Goal: Information Seeking & Learning: Learn about a topic

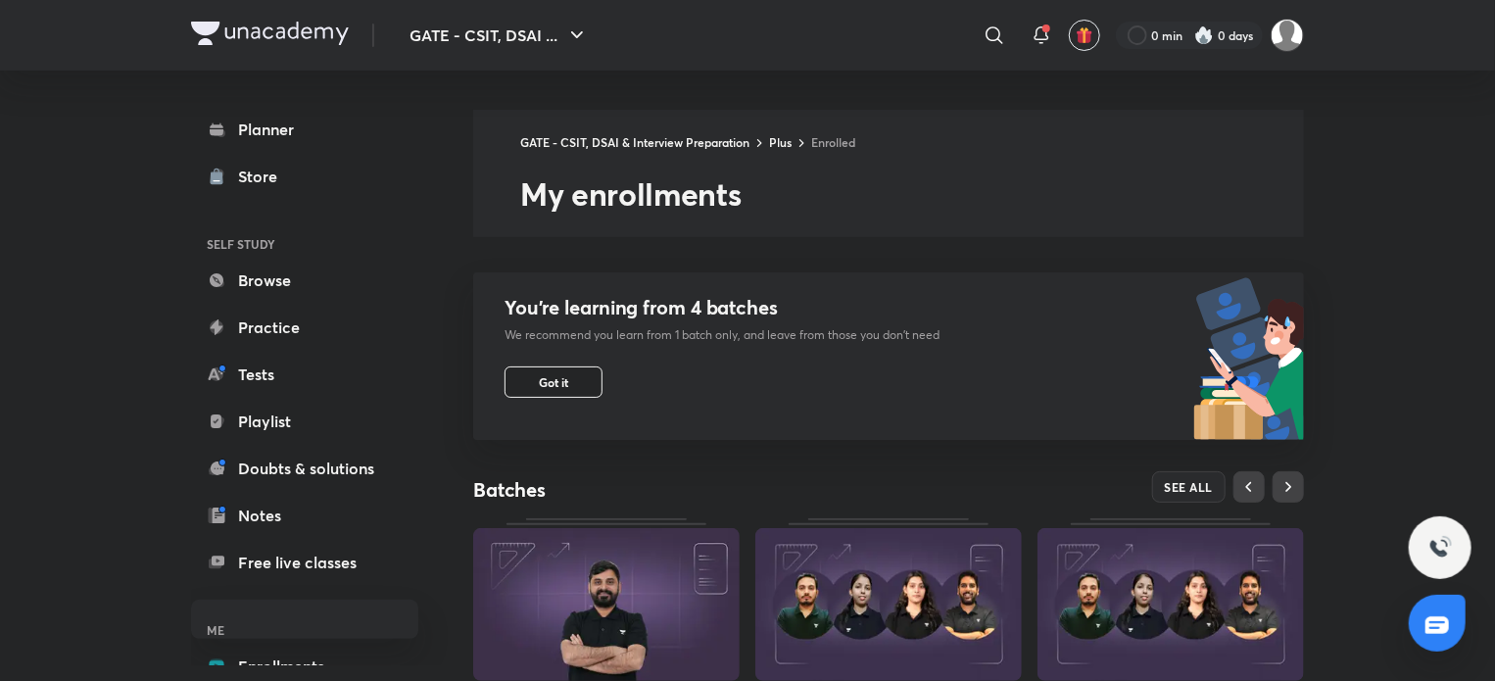
click at [561, 375] on span "Got it" at bounding box center [553, 382] width 29 height 16
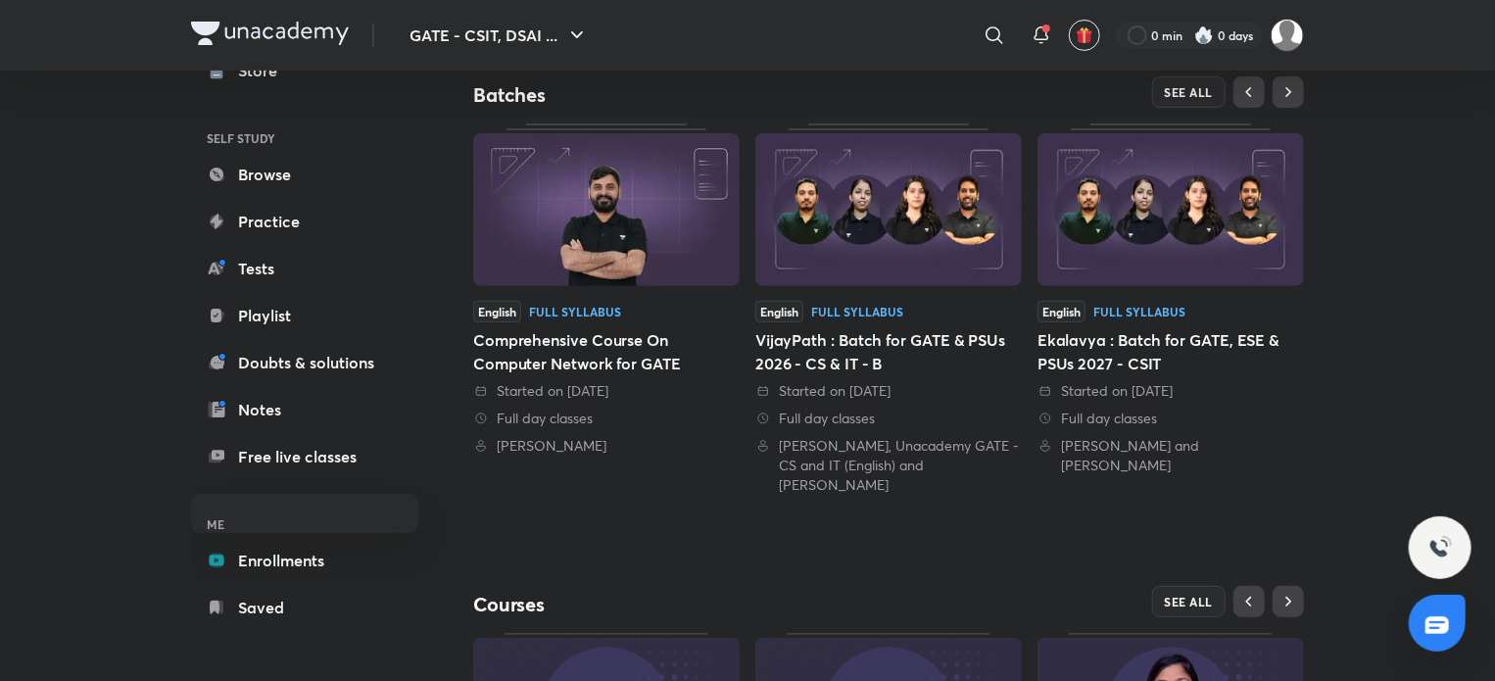
click at [850, 266] on img at bounding box center [888, 209] width 266 height 153
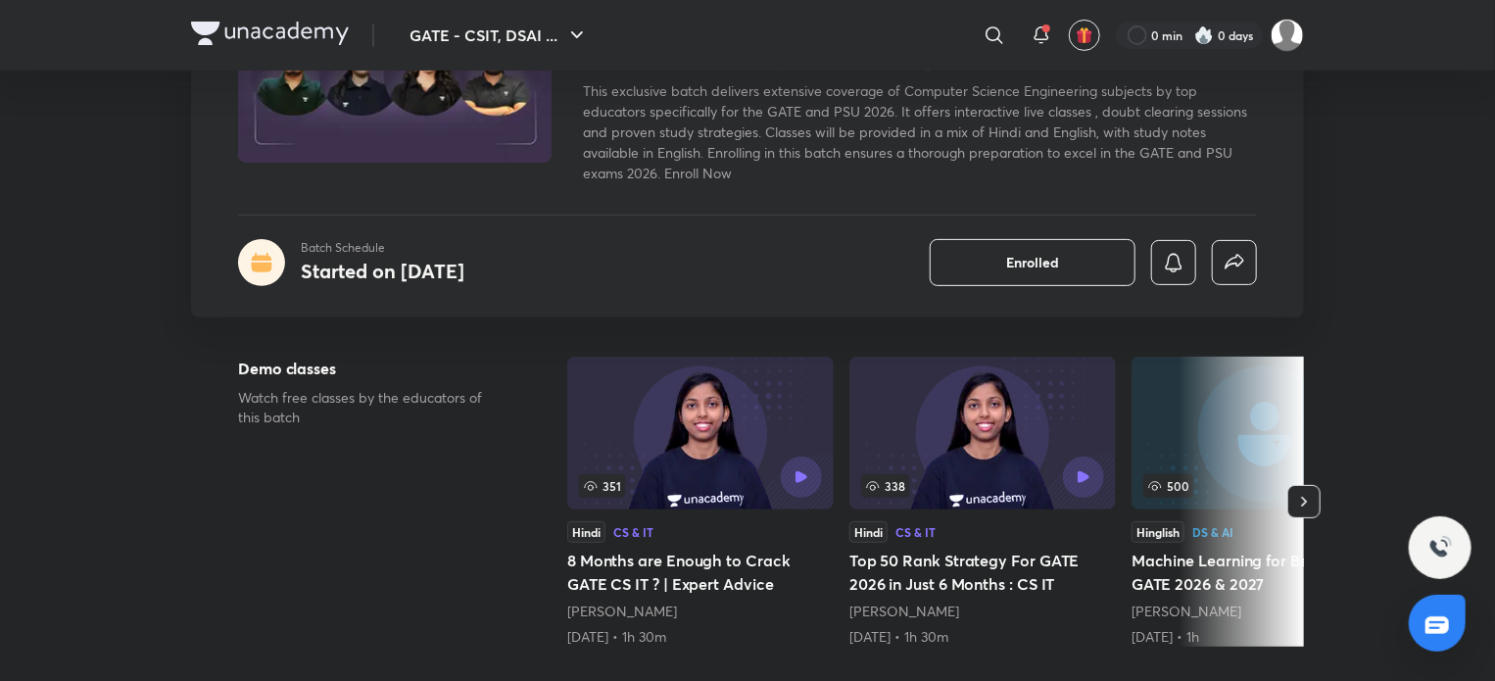
scroll to position [294, 0]
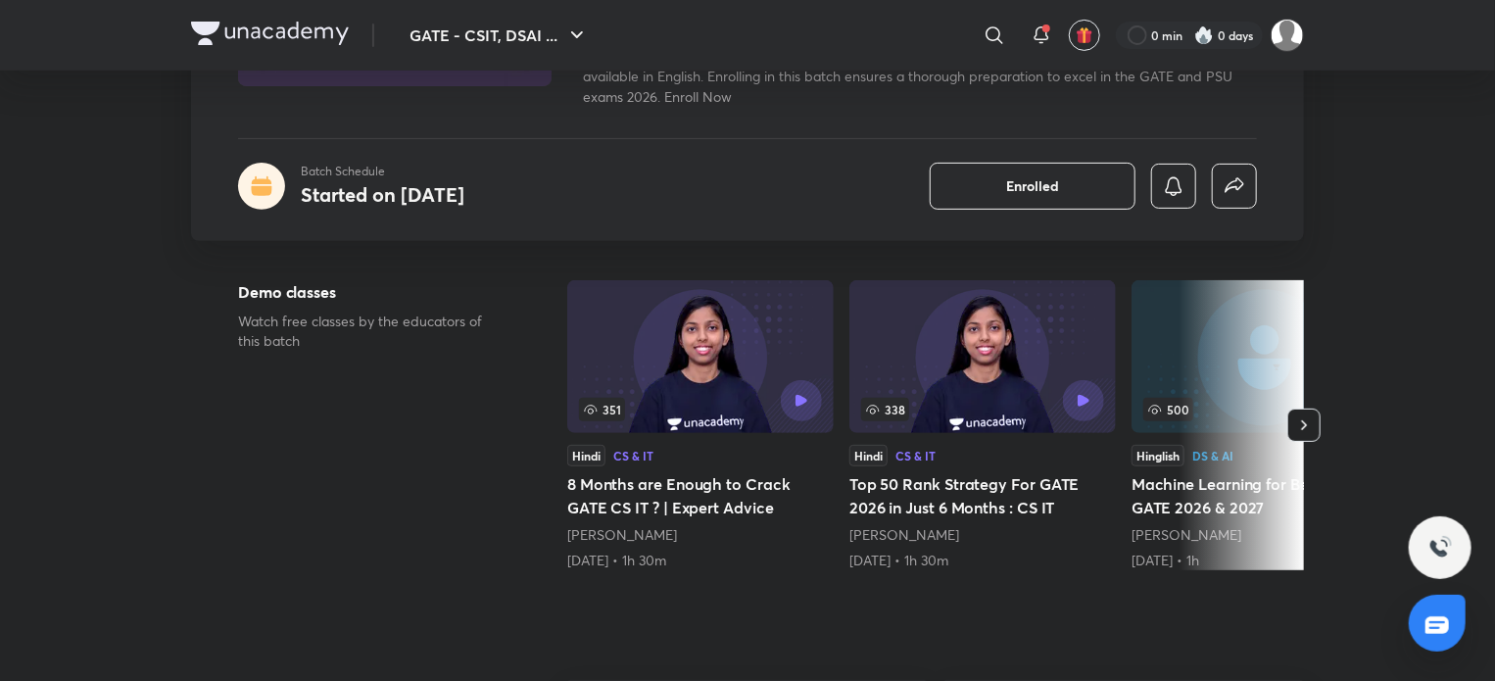
click at [1306, 412] on button "button" at bounding box center [1303, 424] width 33 height 33
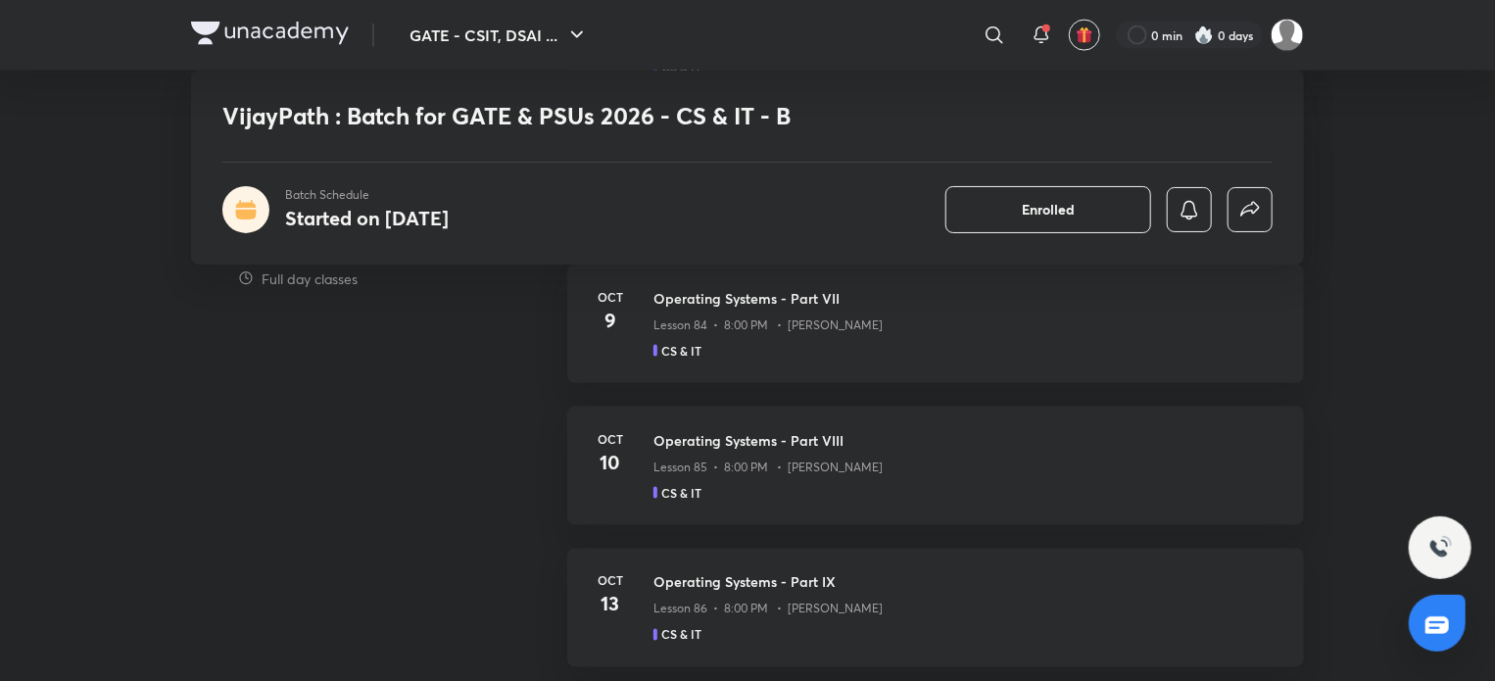
scroll to position [783, 0]
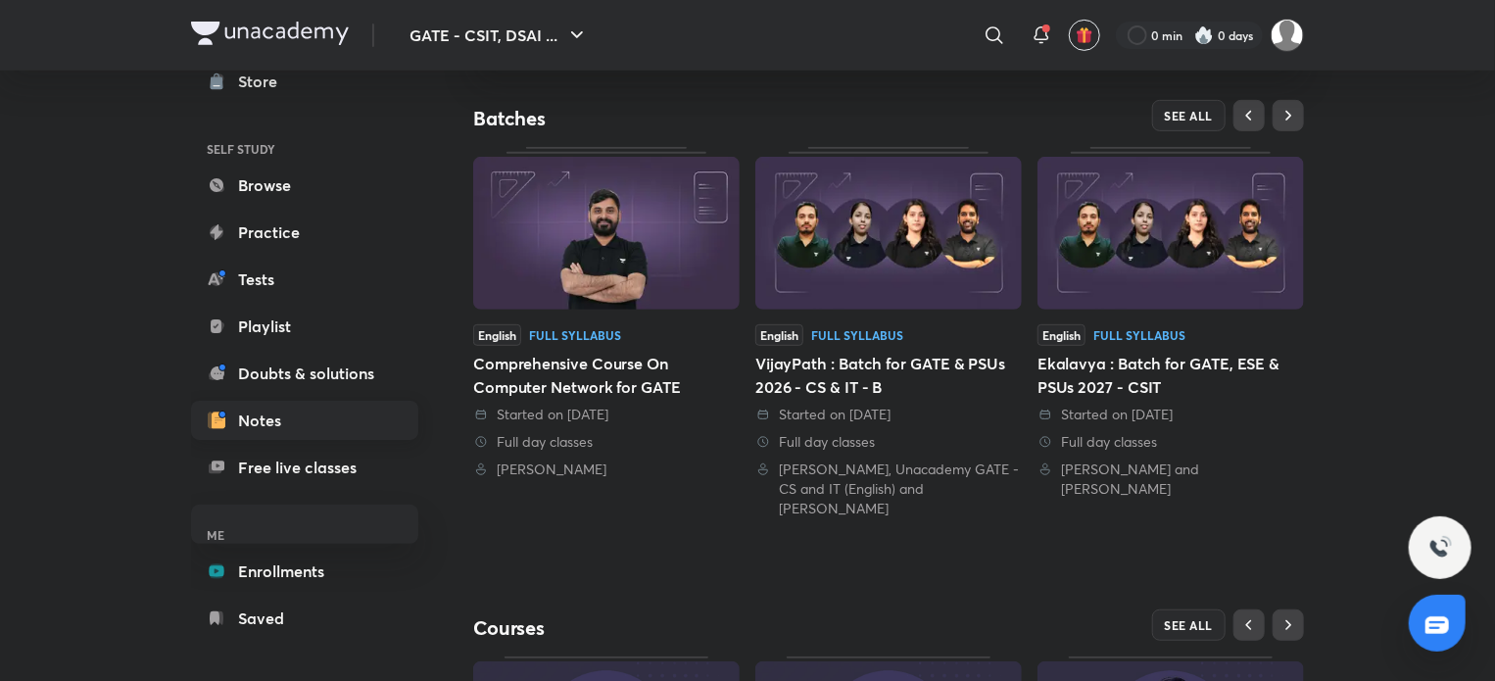
scroll to position [98, 0]
click at [261, 566] on link "Enrollments" at bounding box center [304, 567] width 227 height 39
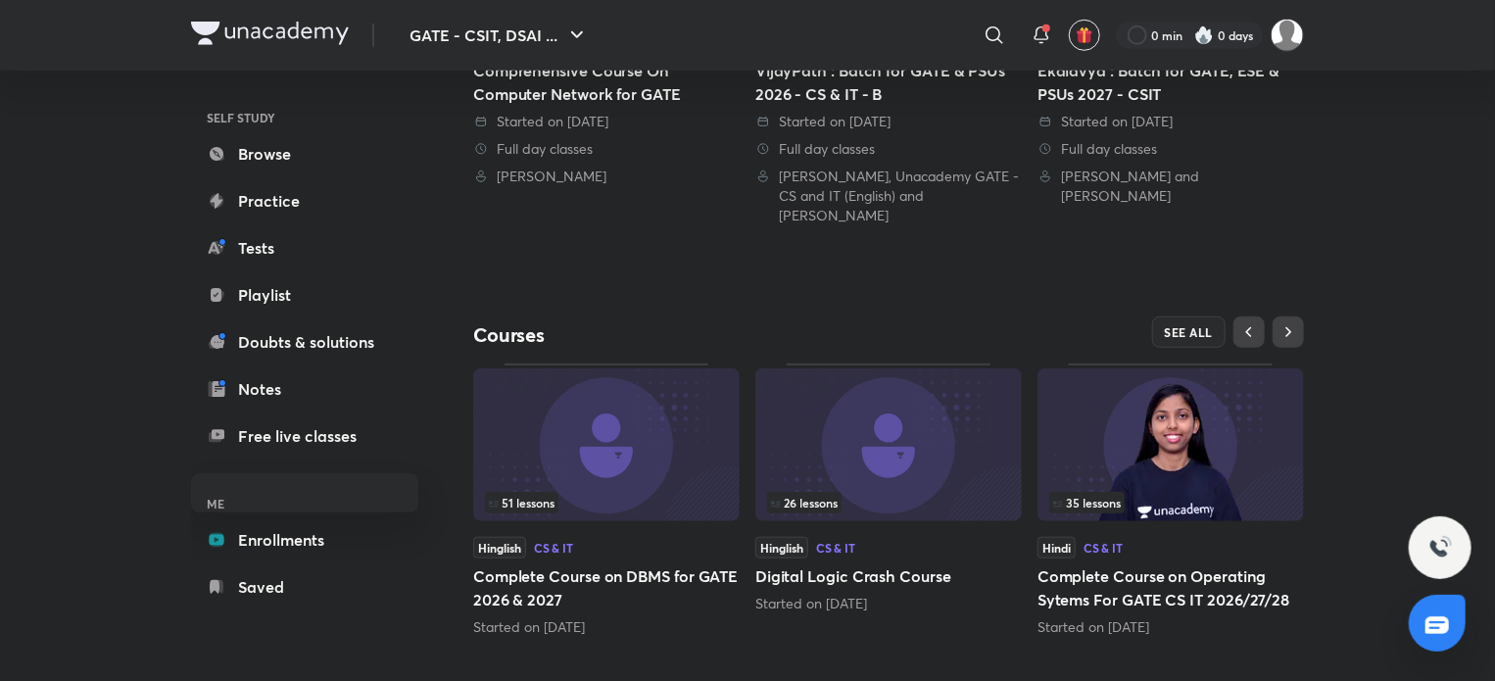
scroll to position [665, 0]
click at [1148, 315] on div "SEE ALL" at bounding box center [1095, 330] width 415 height 31
click at [300, 519] on link "Enrollments" at bounding box center [304, 538] width 227 height 39
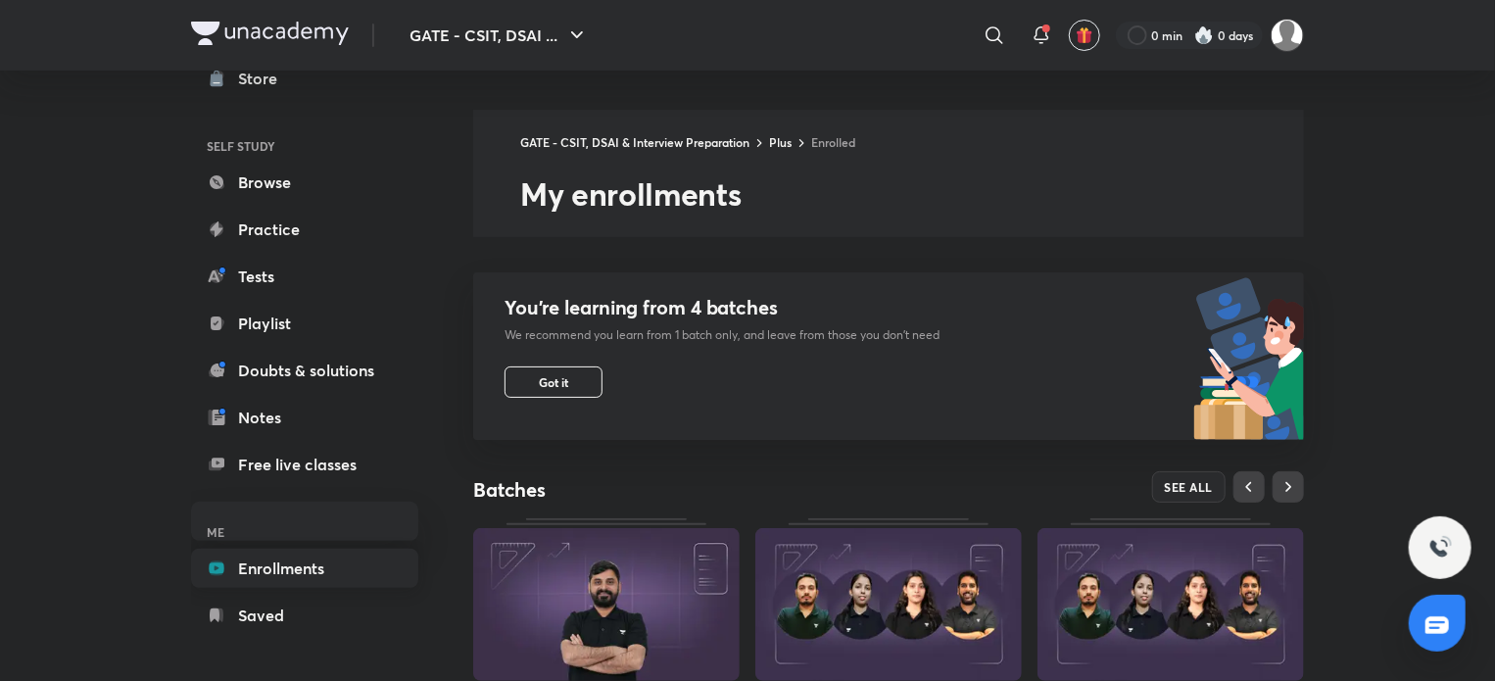
click at [235, 566] on link "Enrollments" at bounding box center [304, 567] width 227 height 39
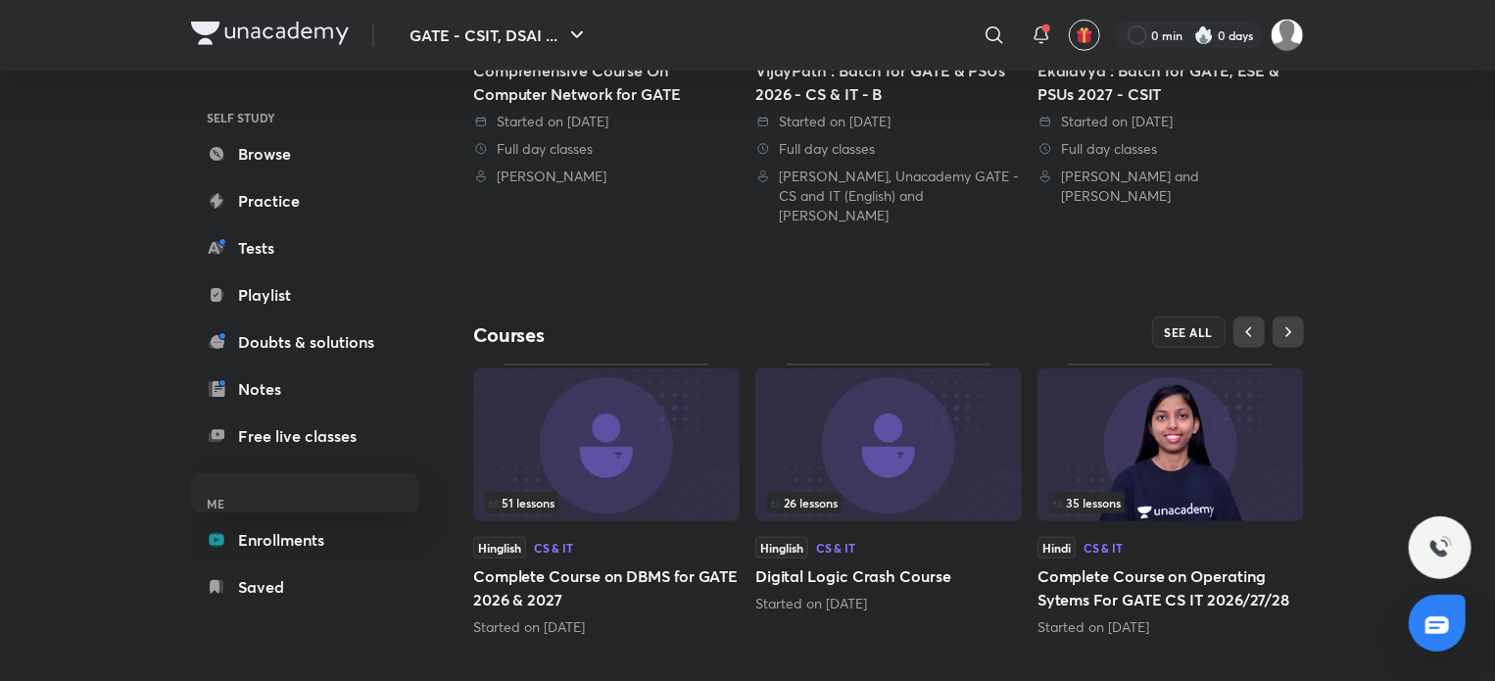
scroll to position [665, 0]
click at [1188, 324] on span "SEE ALL" at bounding box center [1188, 331] width 49 height 14
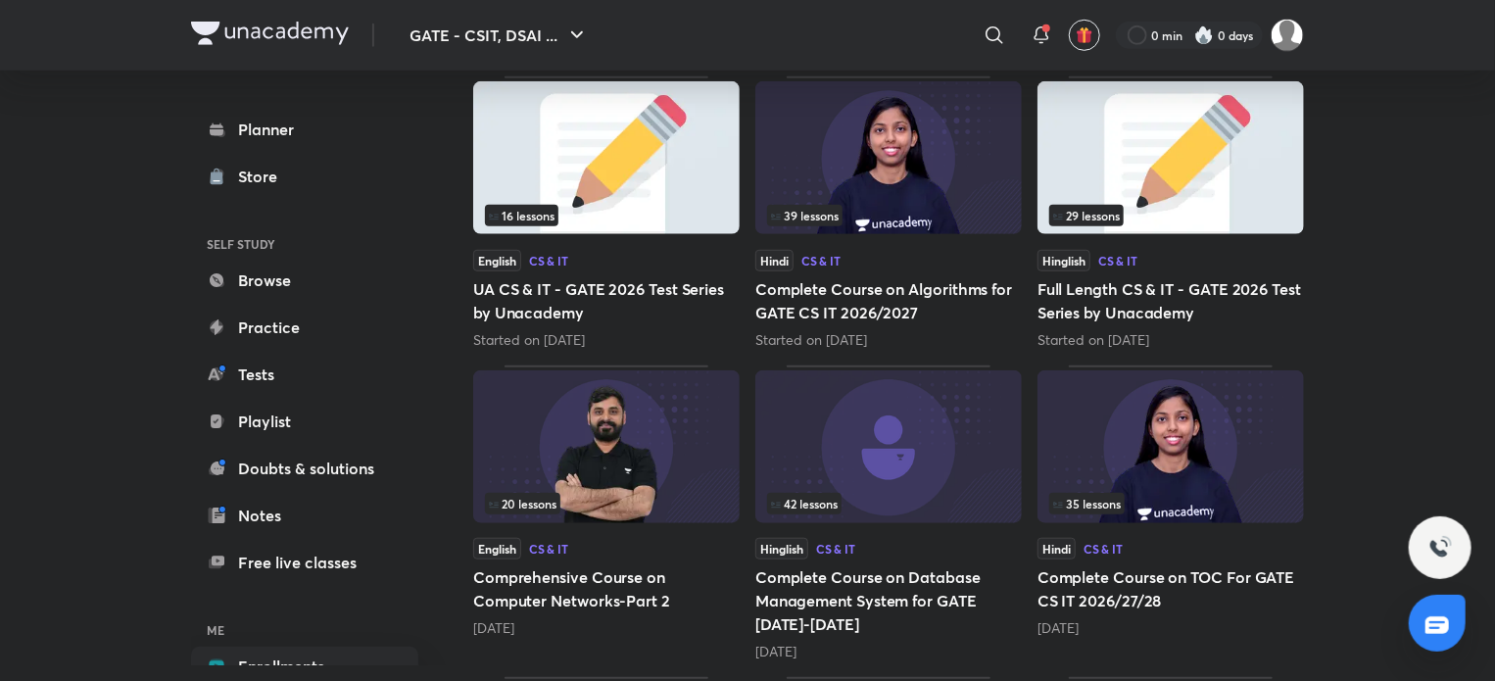
scroll to position [889, 0]
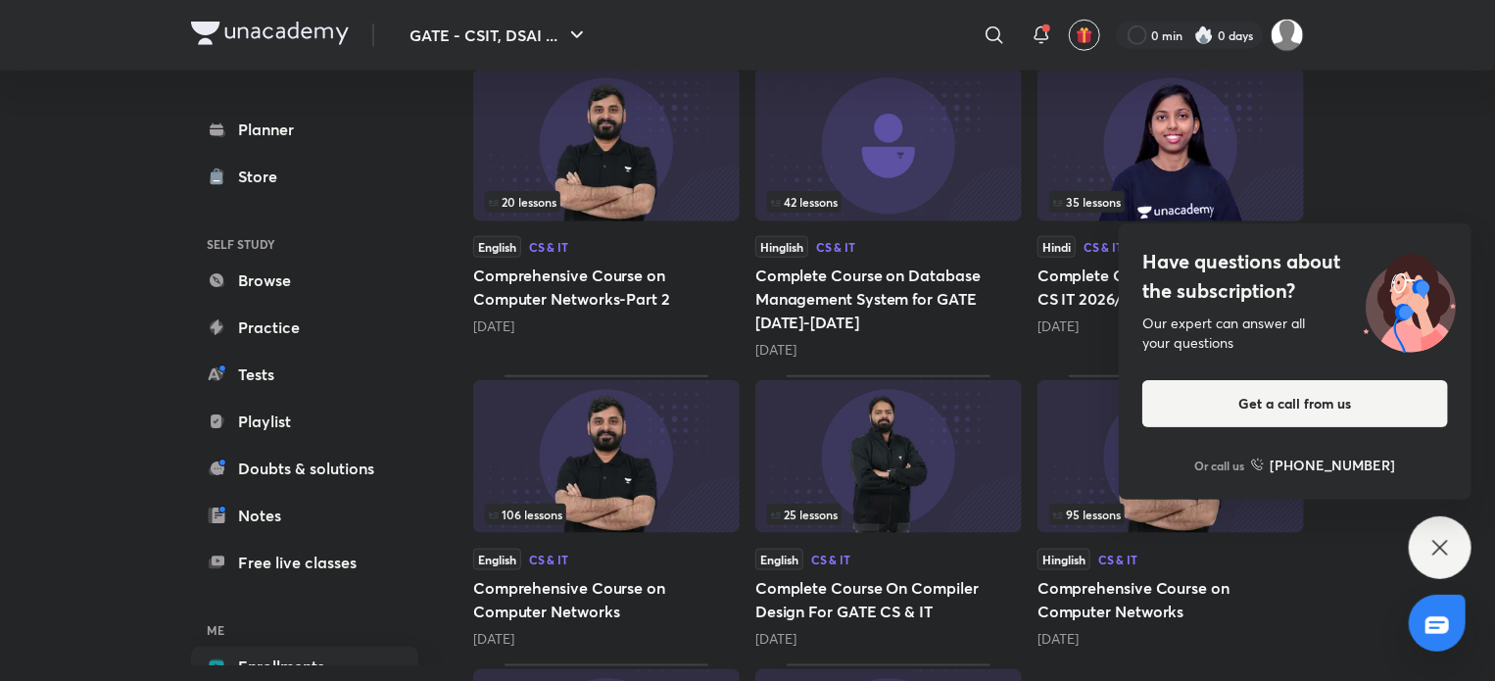
click at [1429, 546] on icon at bounding box center [1440, 548] width 24 height 24
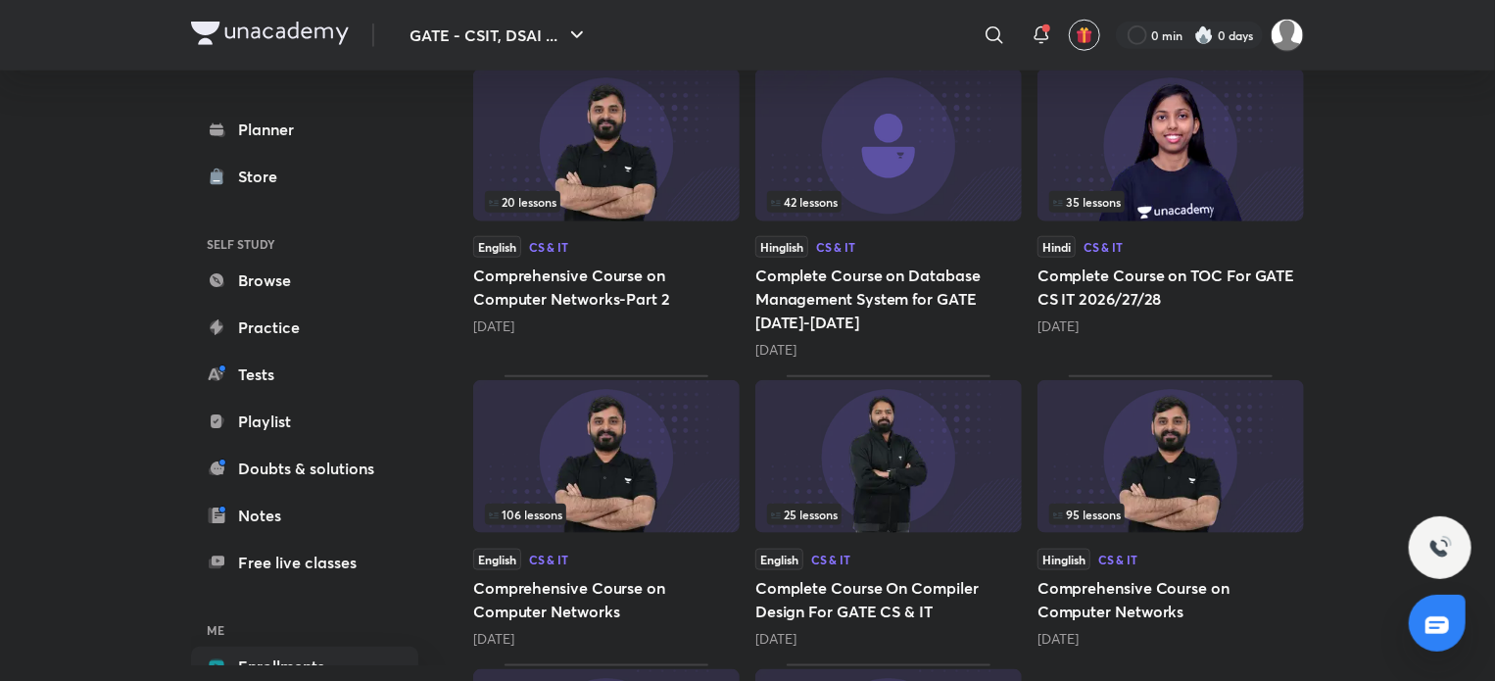
click at [862, 480] on img at bounding box center [888, 456] width 266 height 153
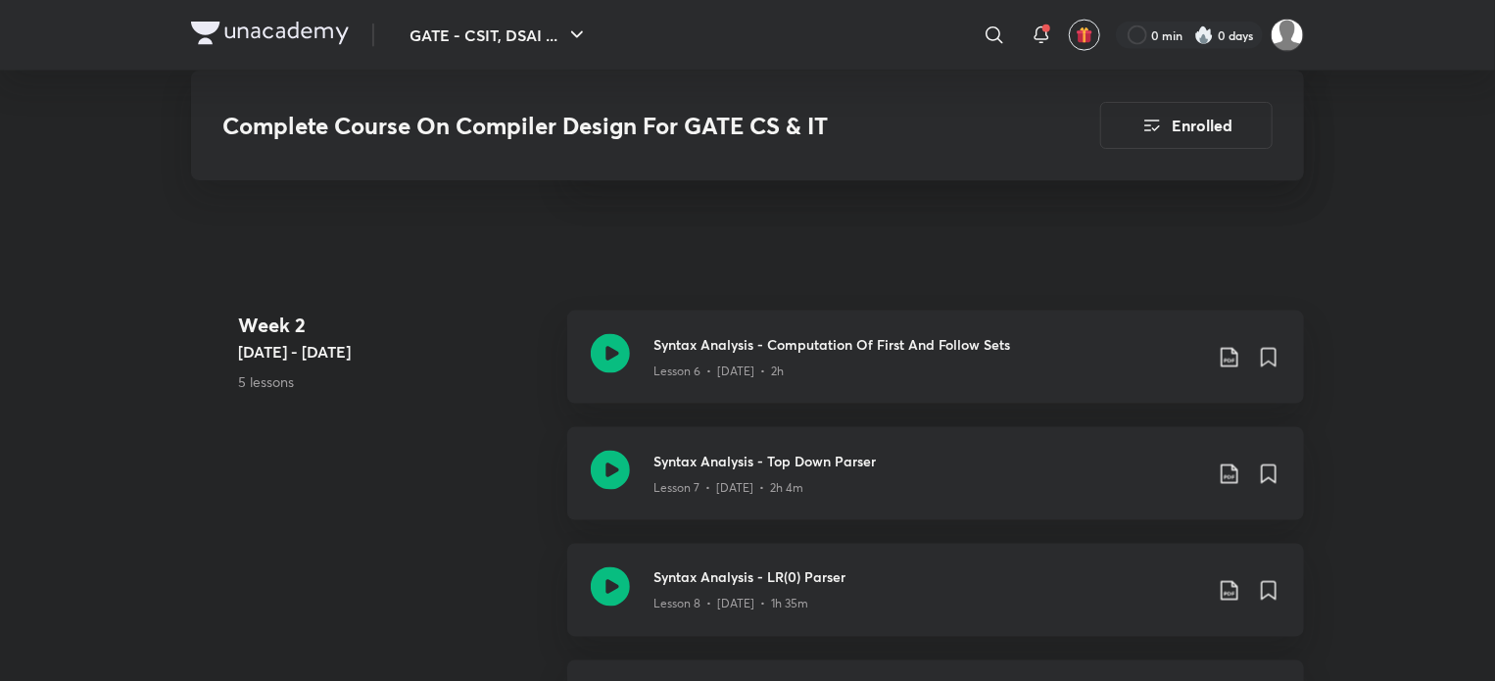
scroll to position [1371, 0]
click at [608, 485] on icon at bounding box center [610, 469] width 39 height 39
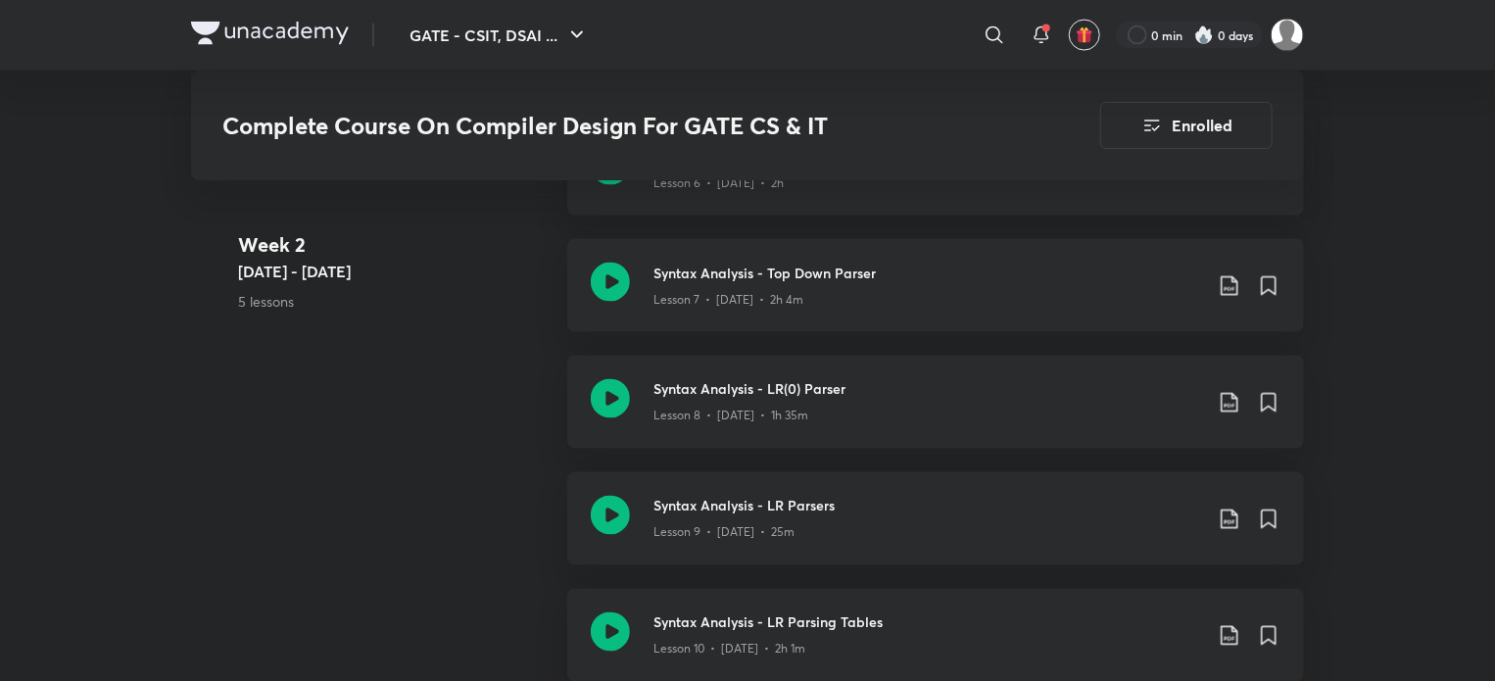
scroll to position [1665, 0]
